Goal: Transaction & Acquisition: Purchase product/service

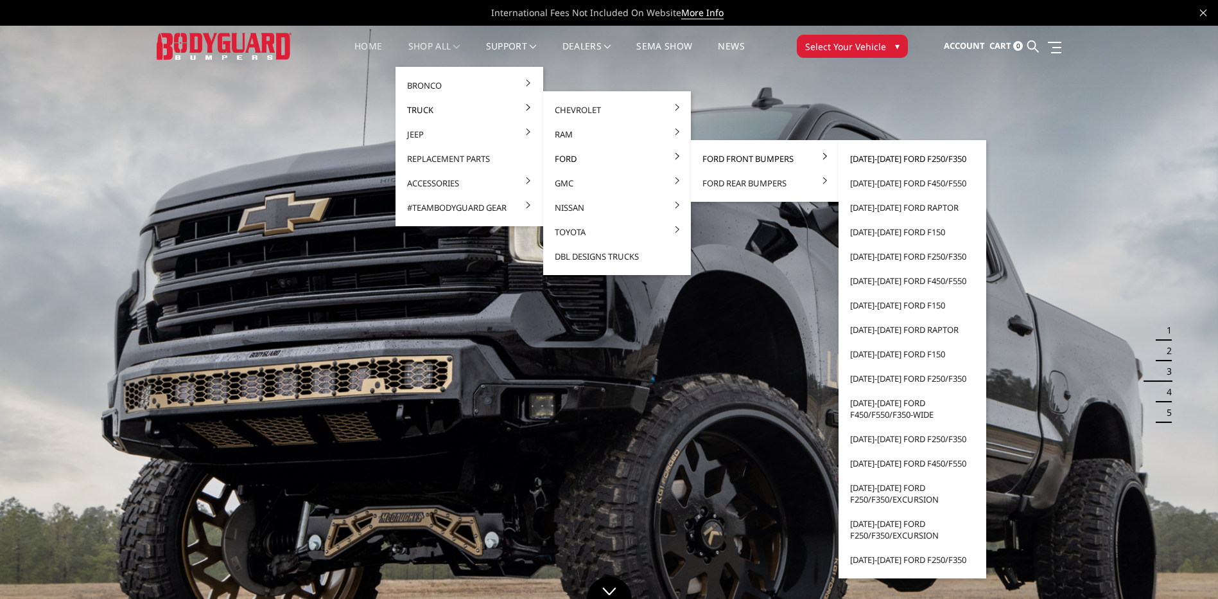
click at [876, 159] on link "[DATE]-[DATE] Ford F250/F350" at bounding box center [912, 158] width 137 height 24
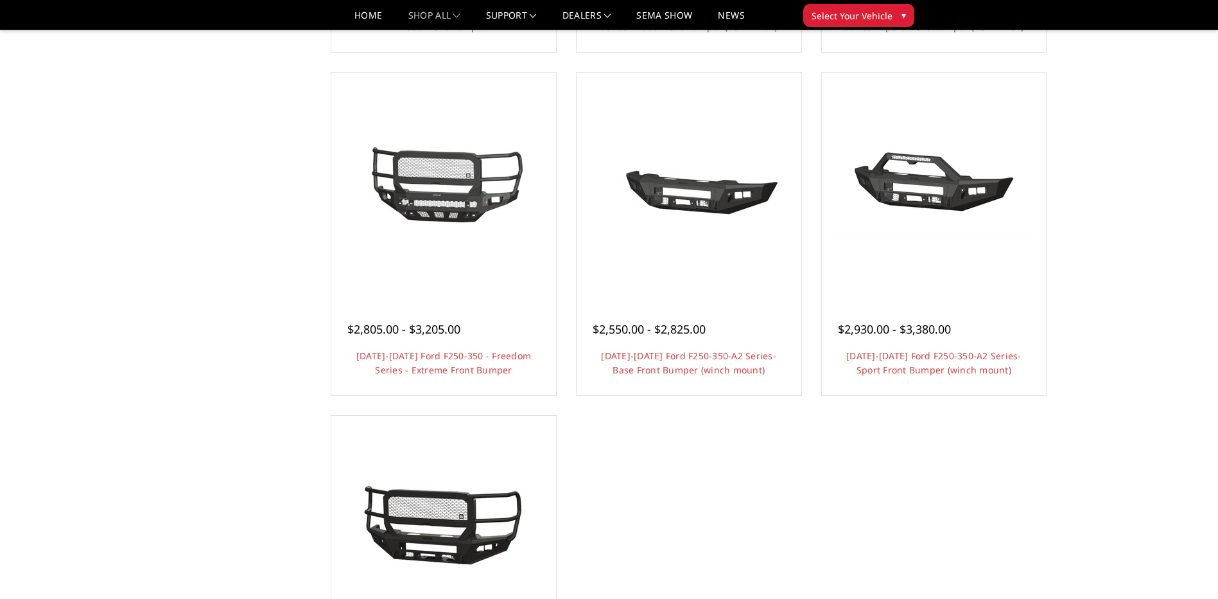
scroll to position [706, 0]
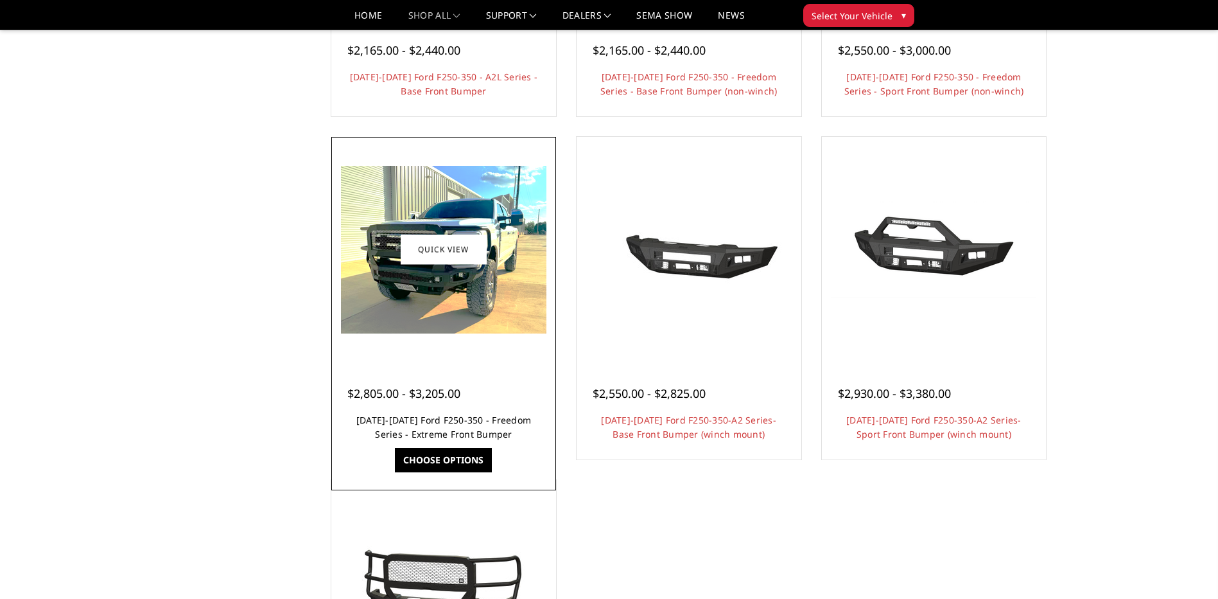
click at [433, 432] on link "2023-2025 Ford F250-350 - Freedom Series - Extreme Front Bumper" at bounding box center [443, 427] width 175 height 26
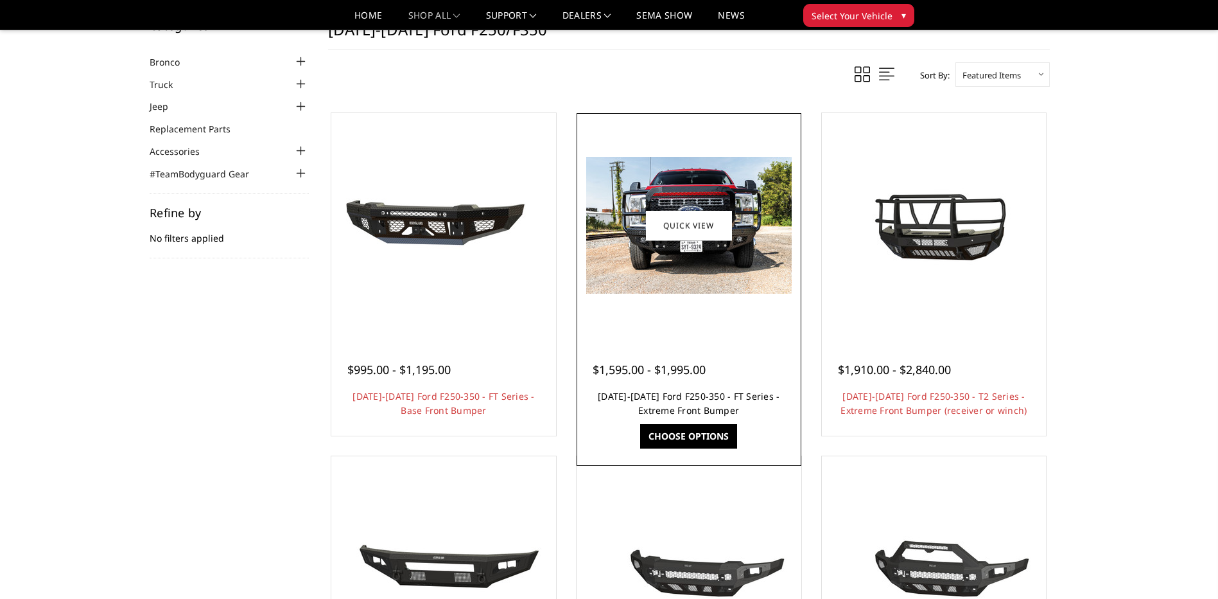
scroll to position [64, 0]
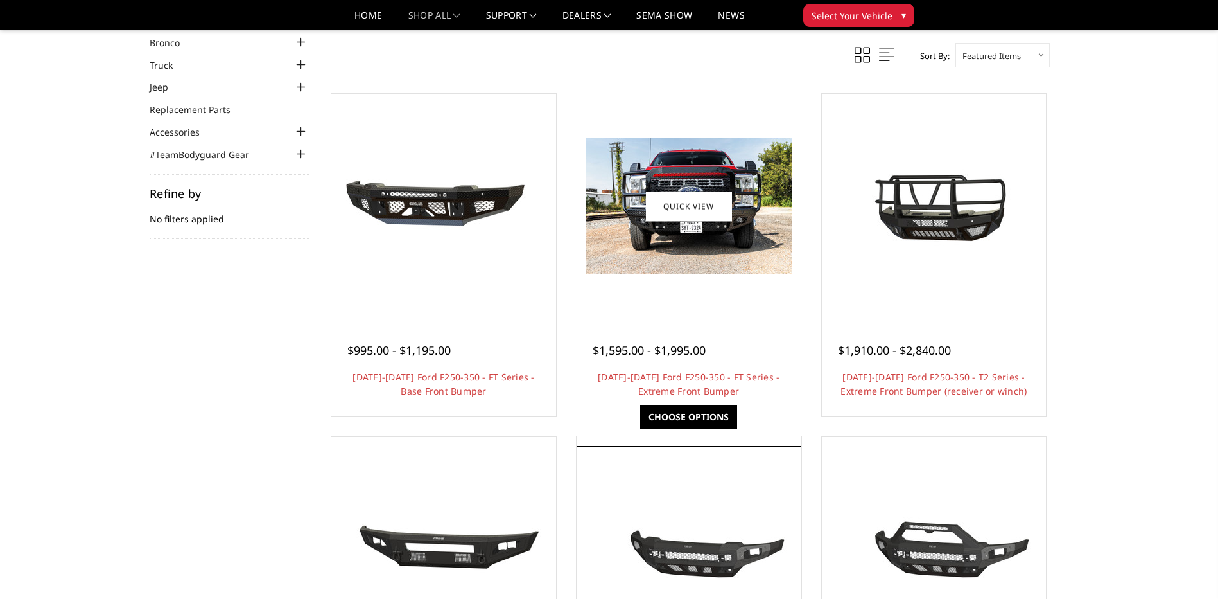
click at [679, 411] on link "Choose Options" at bounding box center [688, 417] width 97 height 24
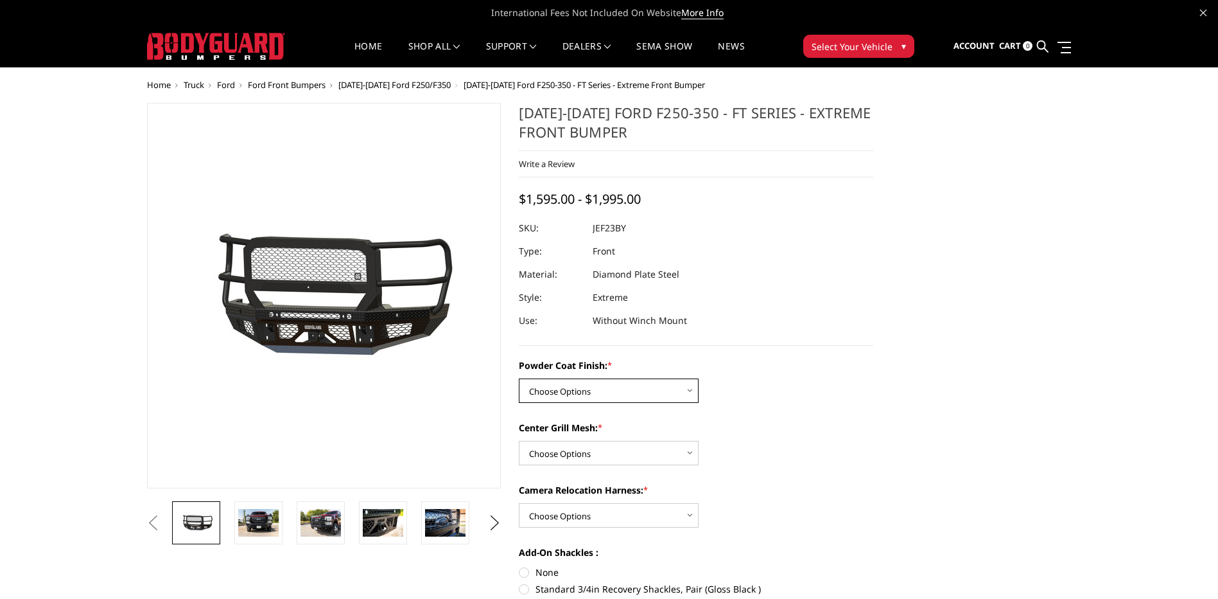
click at [531, 389] on select "Choose Options Bare Metal Gloss Black Powder Coat Textured Black Powder Coat" at bounding box center [609, 390] width 180 height 24
select select "3264"
click at [519, 378] on select "Choose Options Bare Metal Gloss Black Powder Coat Textured Black Powder Coat" at bounding box center [609, 390] width 180 height 24
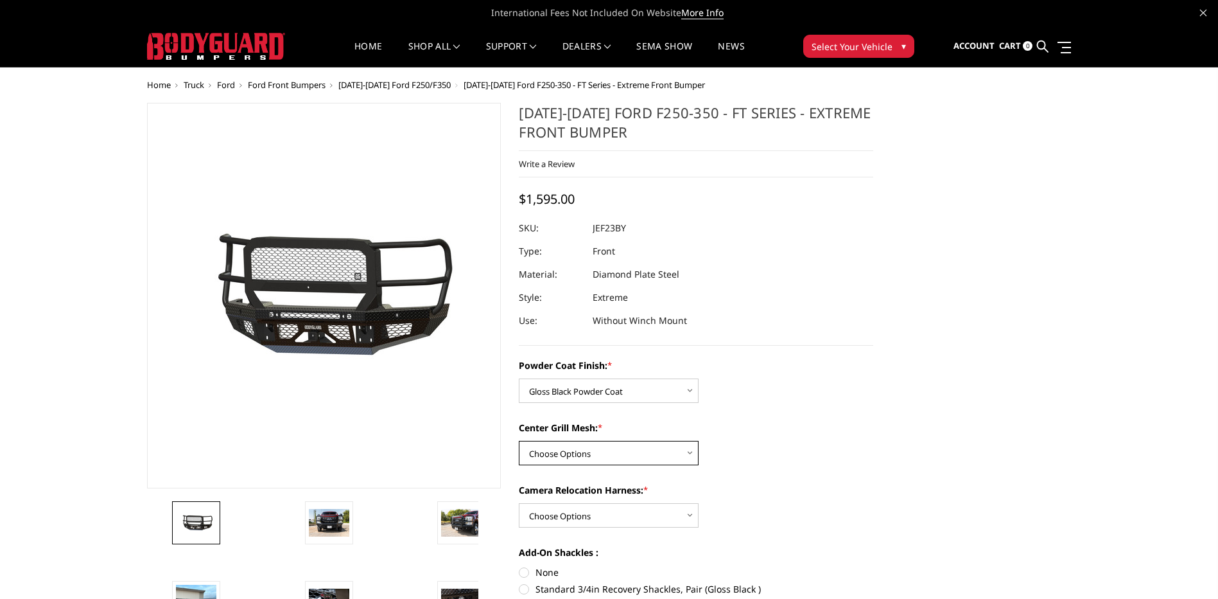
click at [579, 454] on select "Choose Options WITH Expanded Metal in Center Grill WITHOUT Expanded Metal in Ce…" at bounding box center [609, 453] width 180 height 24
select select "3266"
click at [519, 441] on select "Choose Options WITH Expanded Metal in Center Grill WITHOUT Expanded Metal in Ce…" at bounding box center [609, 453] width 180 height 24
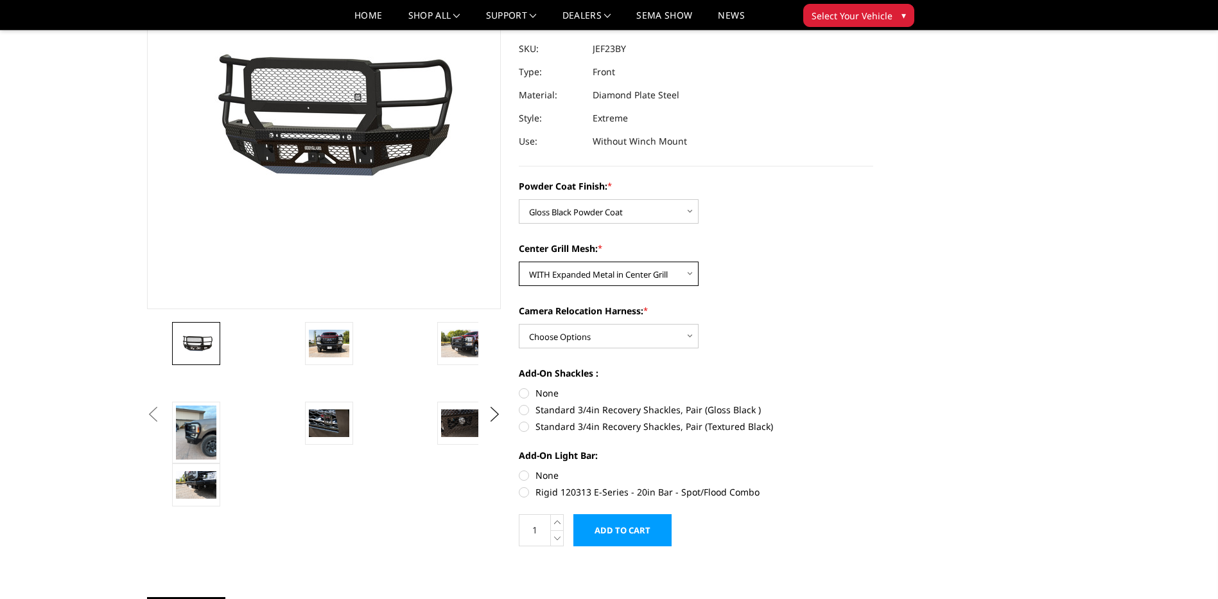
scroll to position [193, 0]
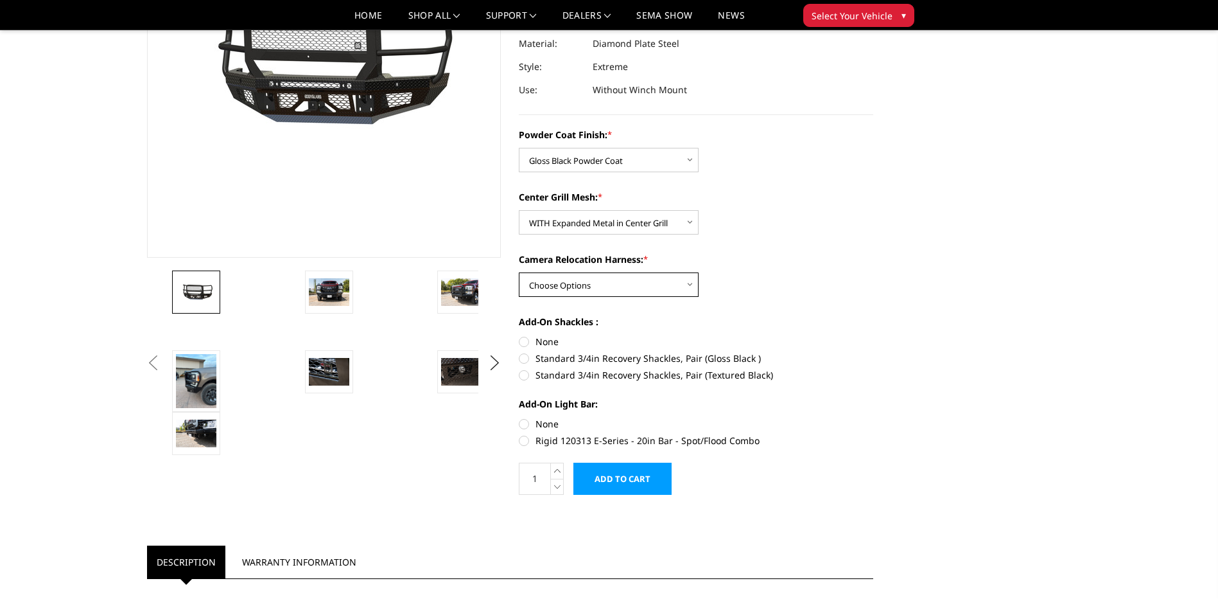
click at [638, 285] on select "Choose Options WITH Camera Relocation Harness WITHOUT Camera Relocation Harness" at bounding box center [609, 284] width 180 height 24
select select "3269"
click at [519, 272] on select "Choose Options WITH Camera Relocation Harness WITHOUT Camera Relocation Harness" at bounding box center [609, 284] width 180 height 24
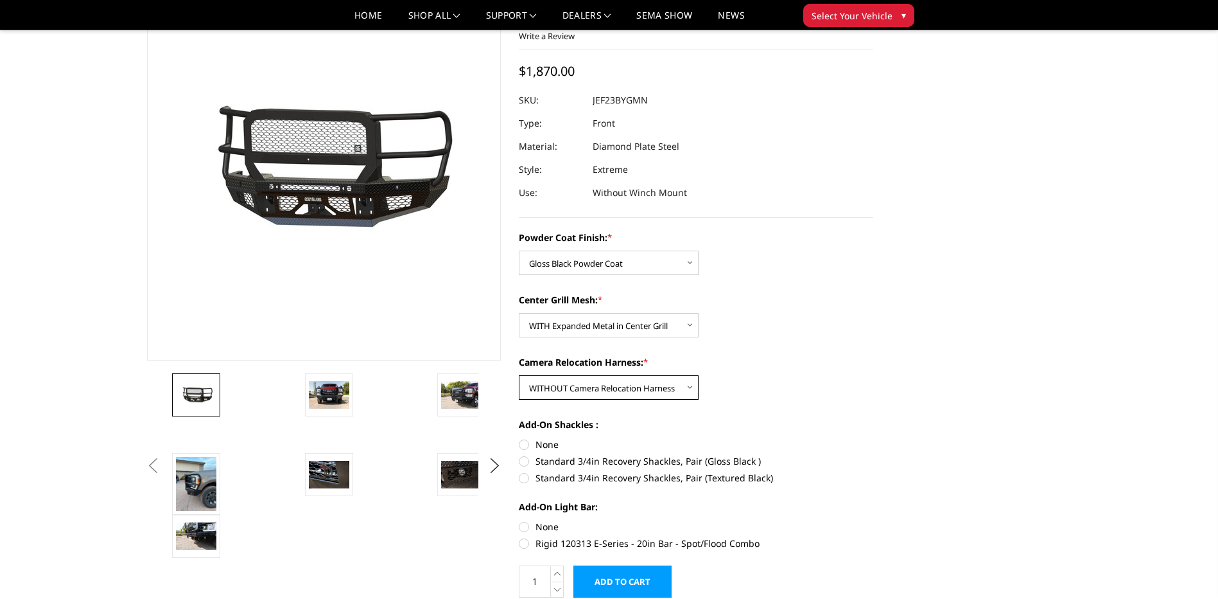
scroll to position [0, 0]
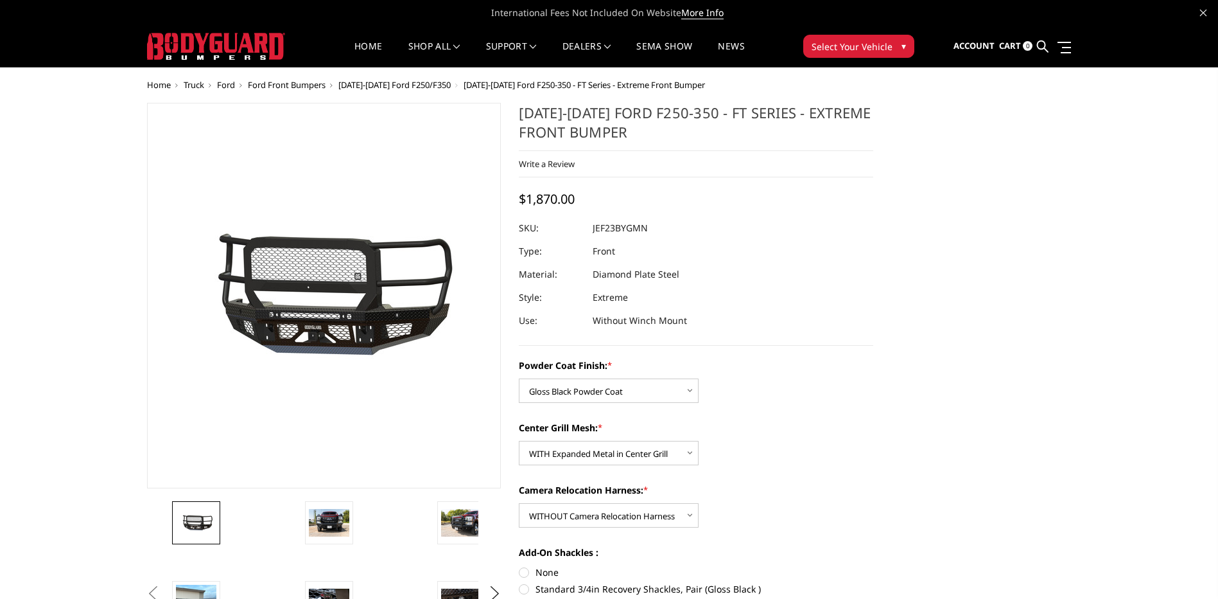
click at [518, 86] on span "[DATE]-[DATE] Ford F250-350 - FT Series - Extreme Front Bumper" at bounding box center [584, 85] width 241 height 12
